Goal: Task Accomplishment & Management: Manage account settings

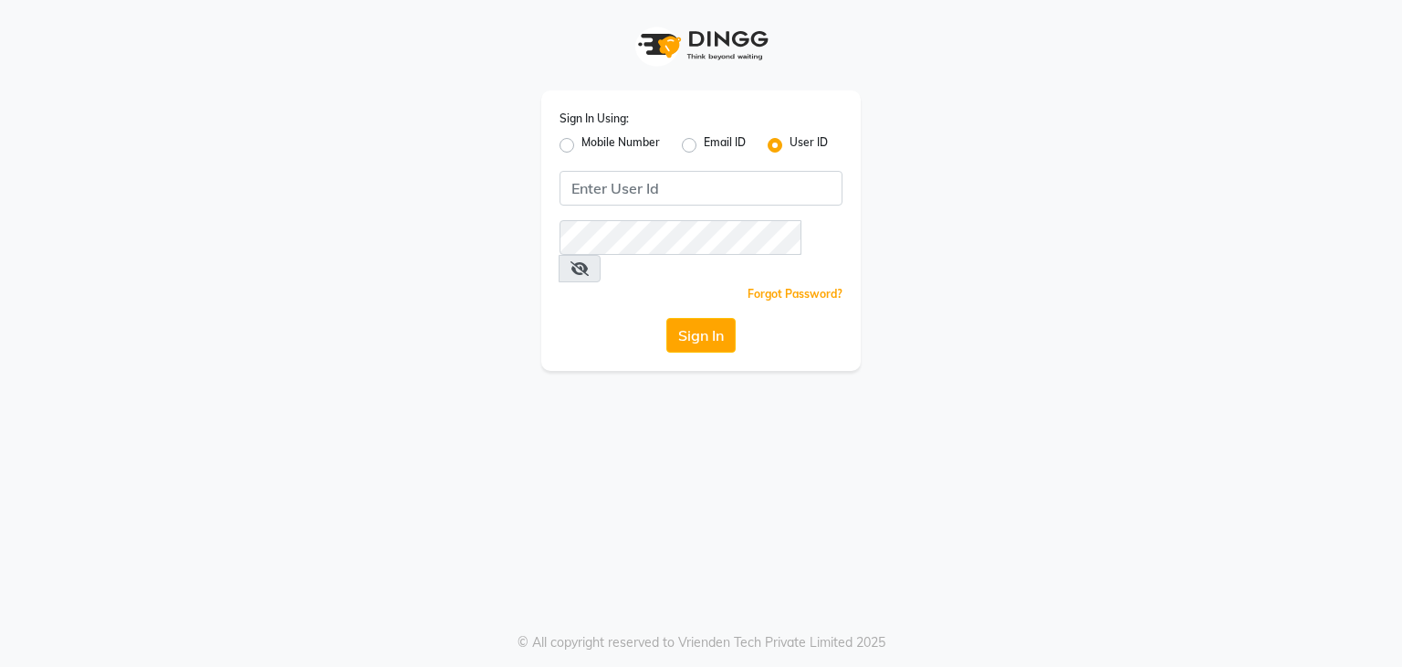
click at [582, 147] on label "Mobile Number" at bounding box center [621, 145] width 79 height 22
click at [582, 146] on input "Mobile Number" at bounding box center [588, 140] width 12 height 12
radio input "true"
radio input "false"
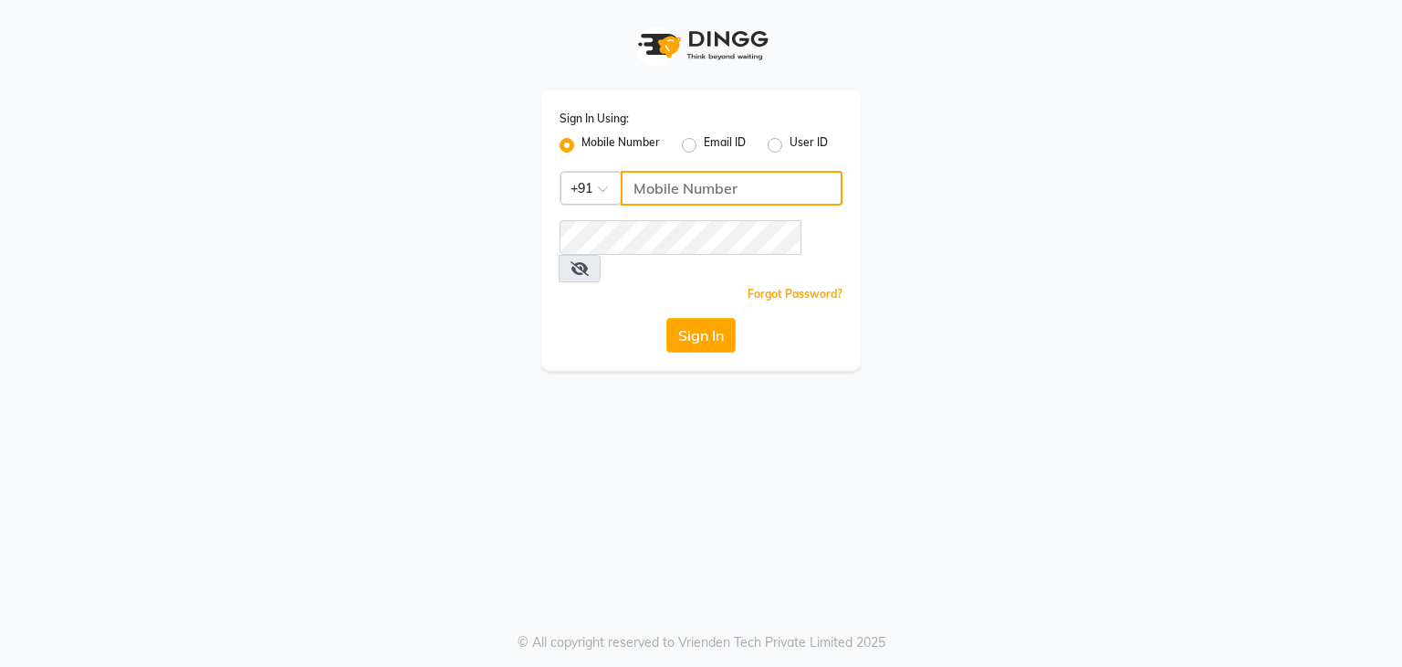
type input "8135954756"
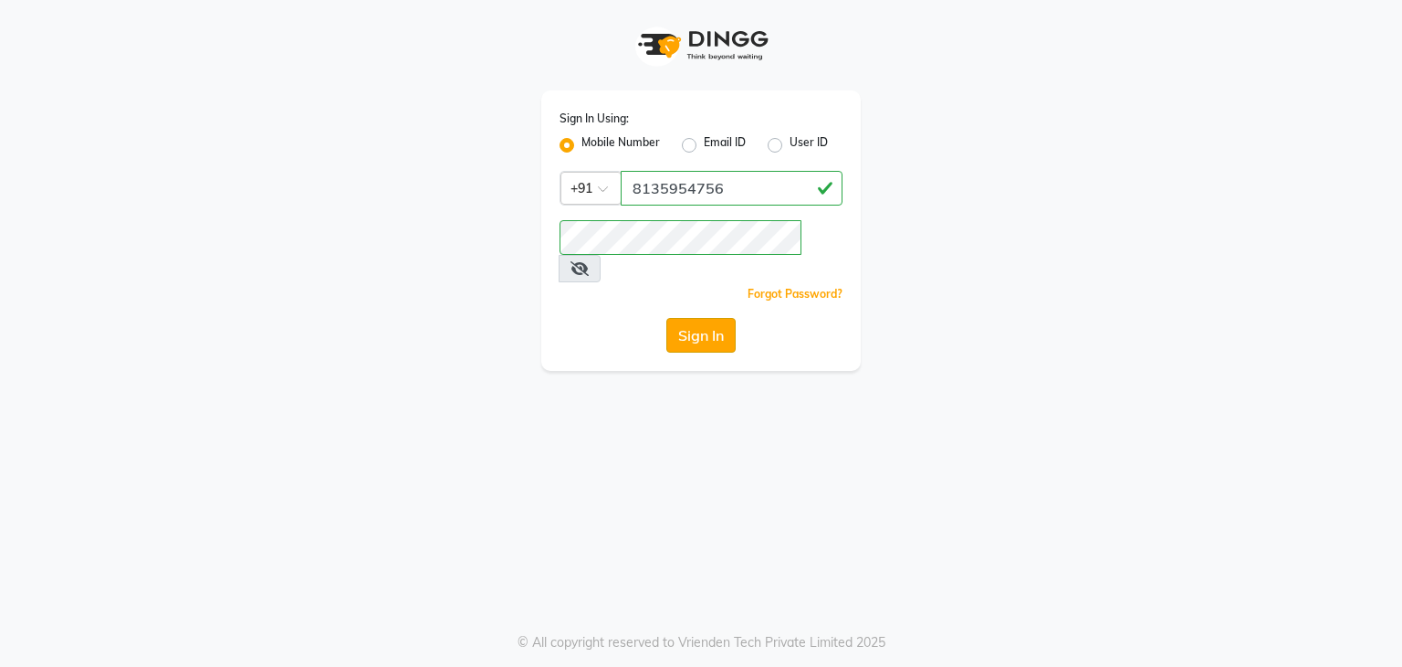
click at [700, 318] on button "Sign In" at bounding box center [701, 335] width 69 height 35
